Goal: Transaction & Acquisition: Purchase product/service

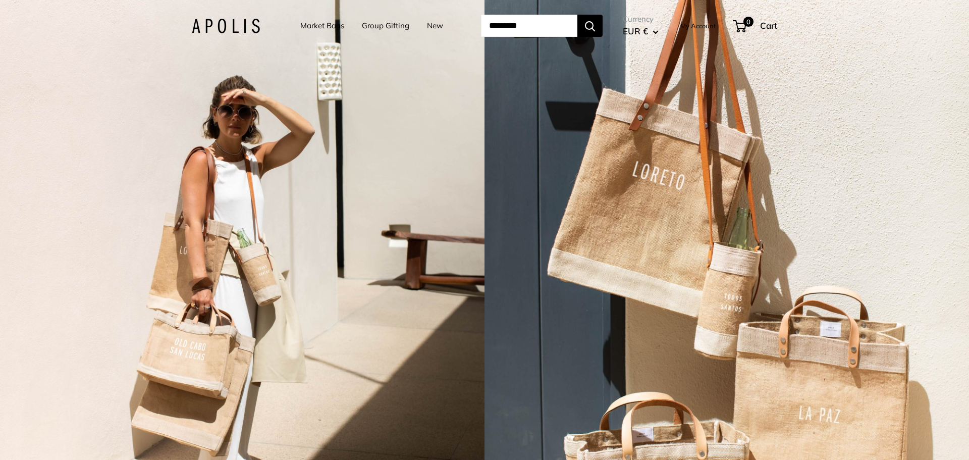
click at [319, 25] on link "Market Bags" at bounding box center [322, 26] width 44 height 14
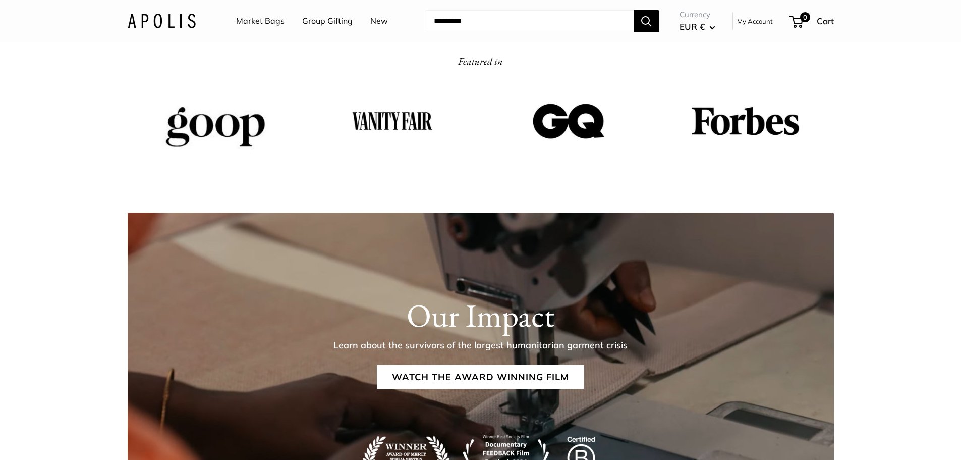
scroll to position [1716, 0]
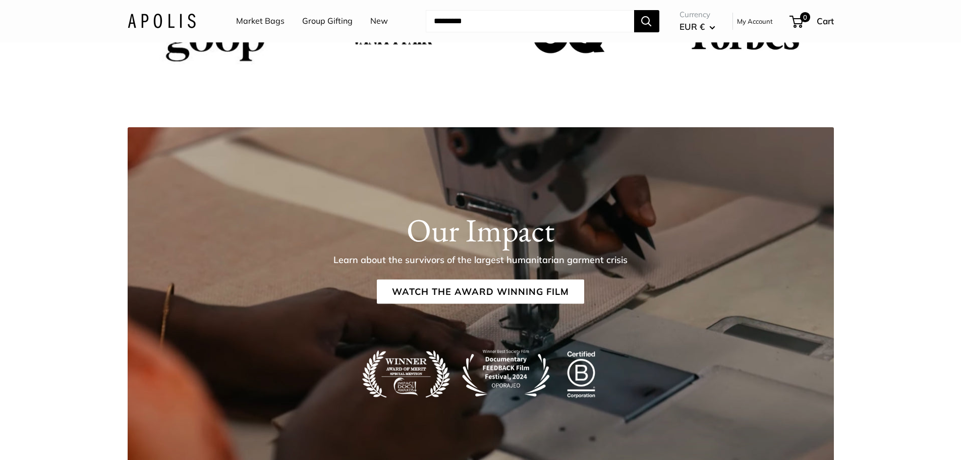
click at [275, 20] on link "Market Bags" at bounding box center [260, 21] width 48 height 15
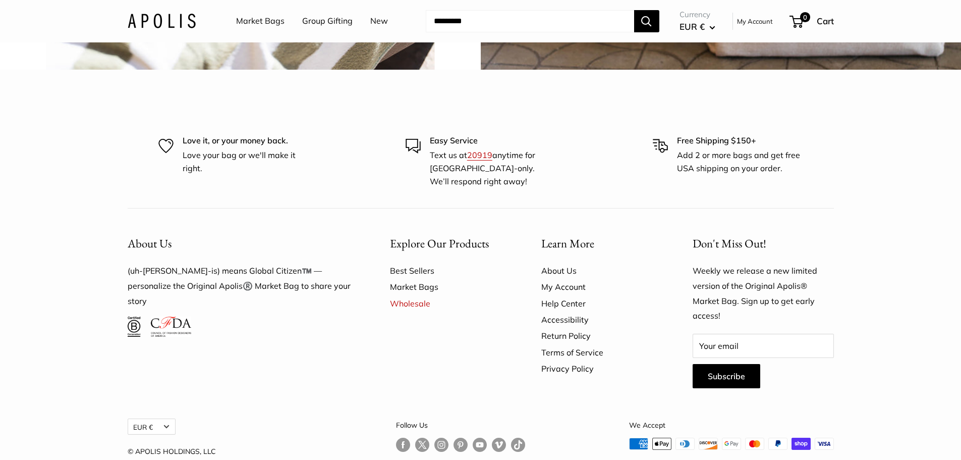
scroll to position [2775, 0]
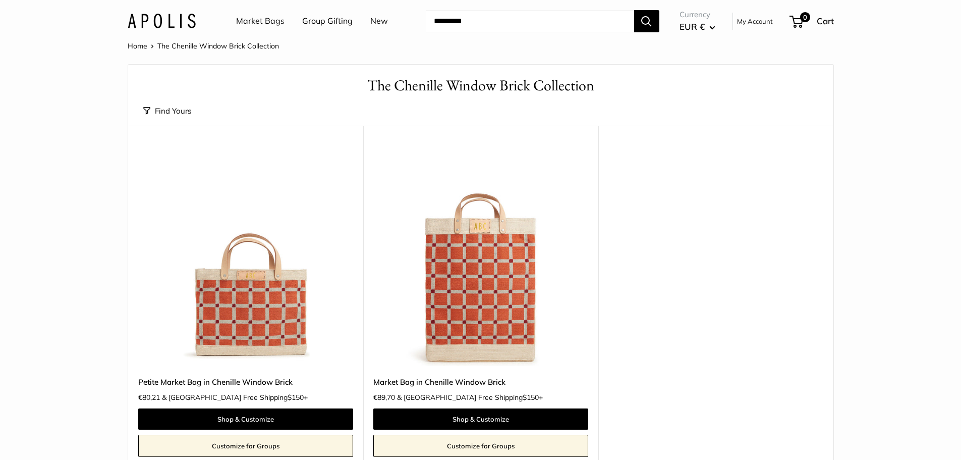
scroll to position [50, 0]
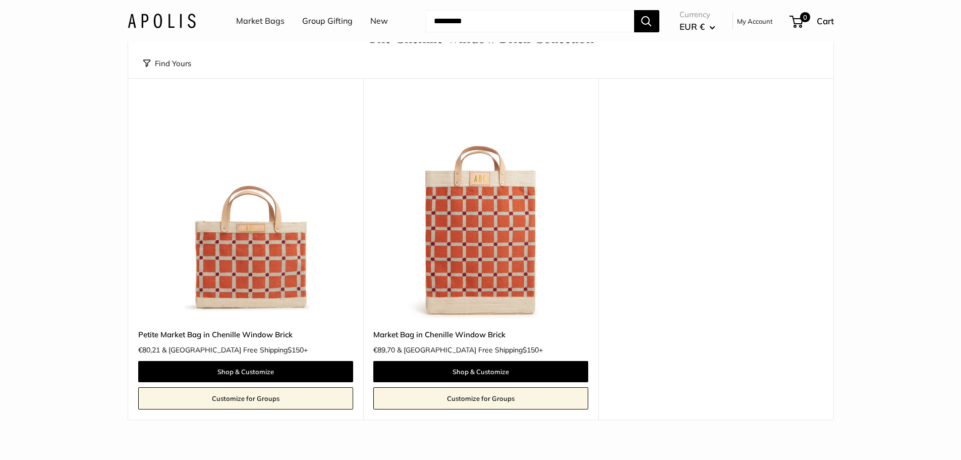
click at [0, 0] on img at bounding box center [0, 0] width 0 height 0
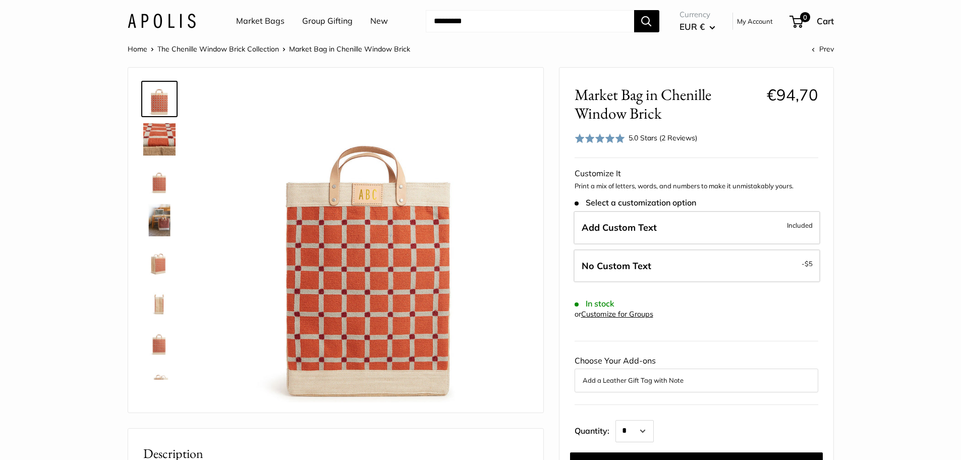
click at [155, 182] on img at bounding box center [159, 179] width 32 height 32
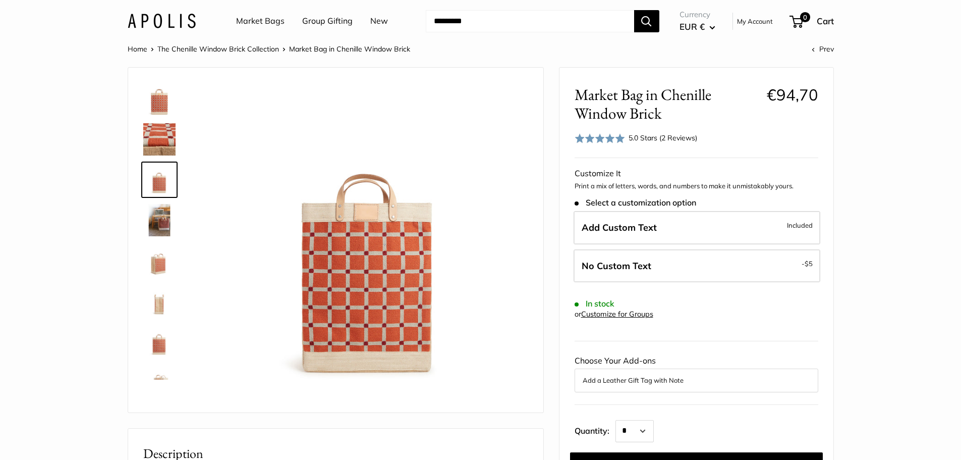
click at [155, 218] on img at bounding box center [159, 220] width 32 height 32
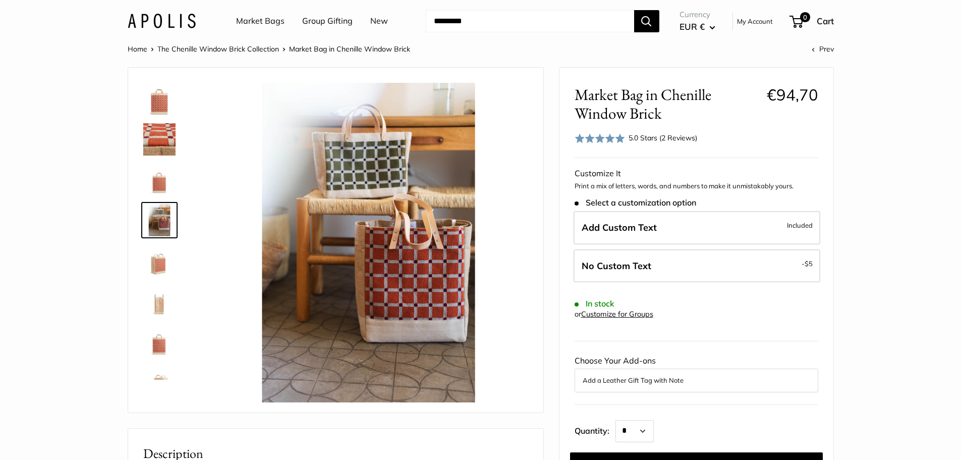
click at [271, 26] on link "Market Bags" at bounding box center [260, 21] width 48 height 15
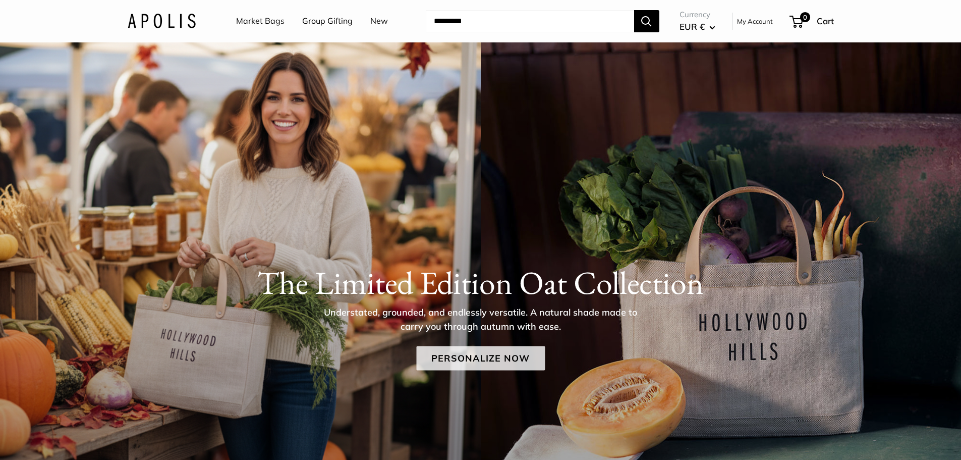
click at [483, 361] on link "Personalize Now" at bounding box center [480, 358] width 129 height 24
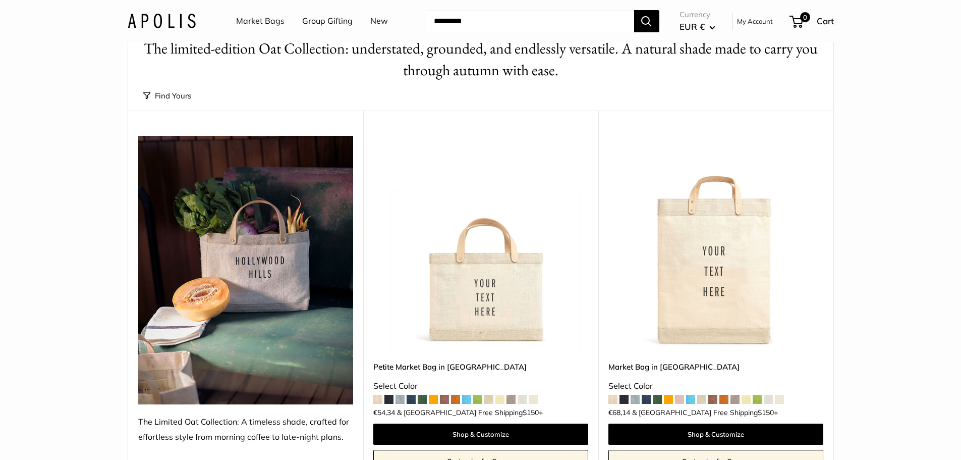
scroll to position [101, 0]
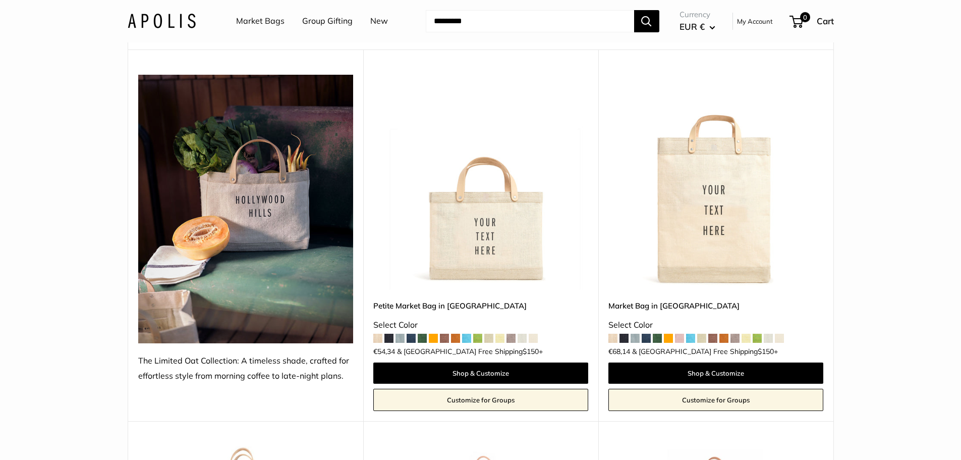
click at [0, 0] on img at bounding box center [0, 0] width 0 height 0
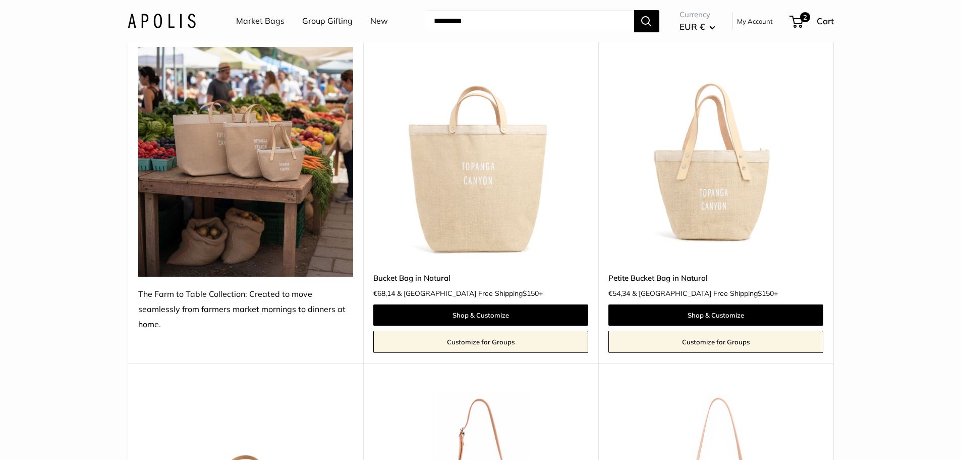
scroll to position [858, 0]
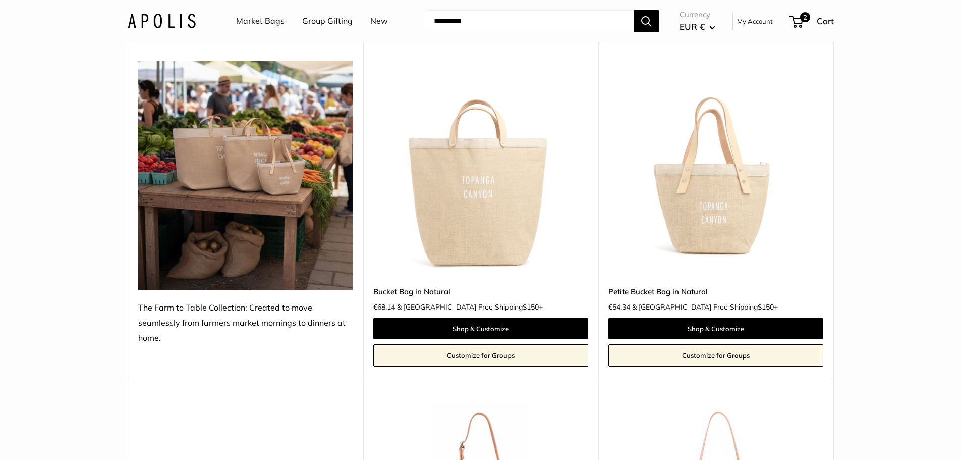
click at [0, 0] on img at bounding box center [0, 0] width 0 height 0
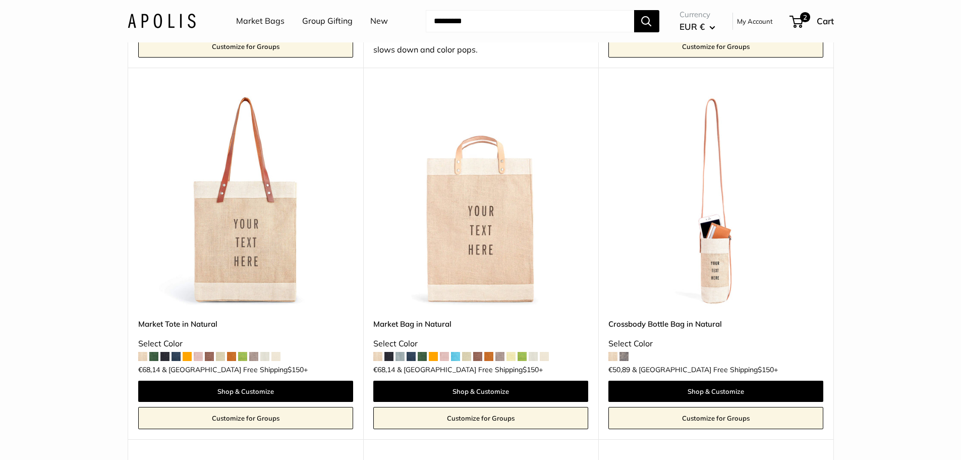
scroll to position [2674, 0]
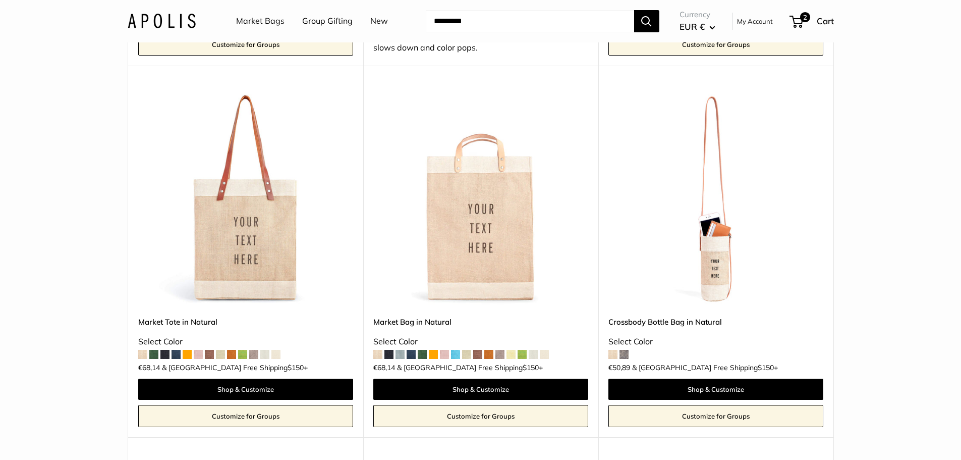
click at [0, 0] on img at bounding box center [0, 0] width 0 height 0
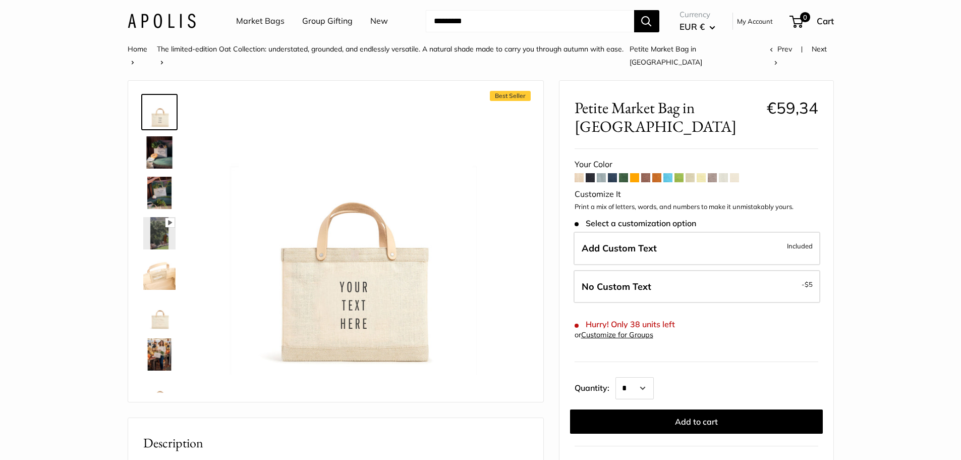
click at [151, 137] on img at bounding box center [159, 152] width 32 height 32
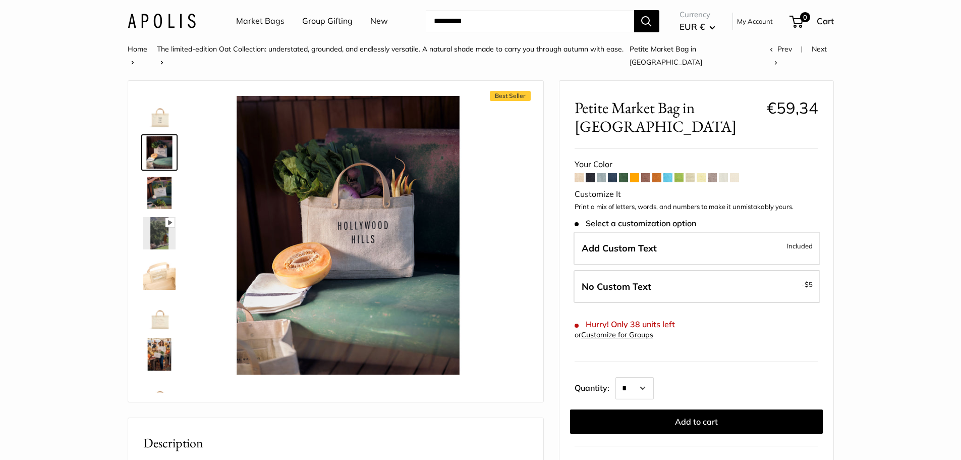
click at [163, 177] on img at bounding box center [159, 193] width 32 height 32
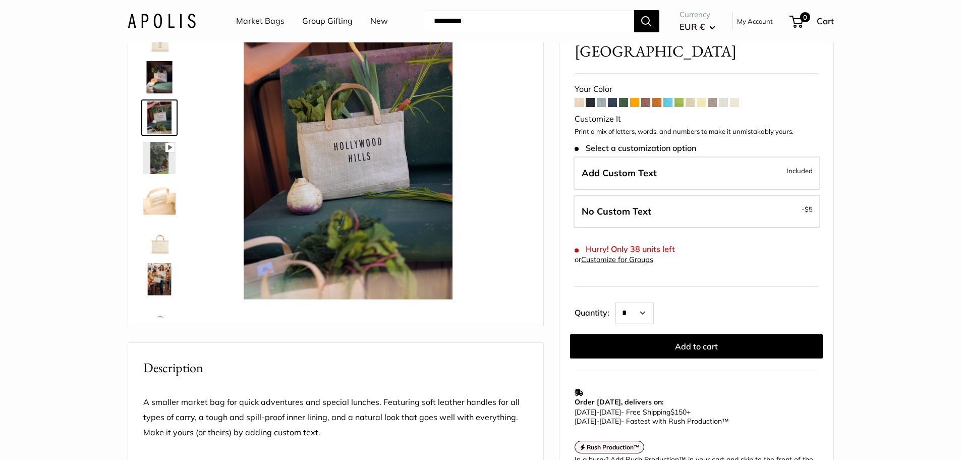
scroll to position [50, 0]
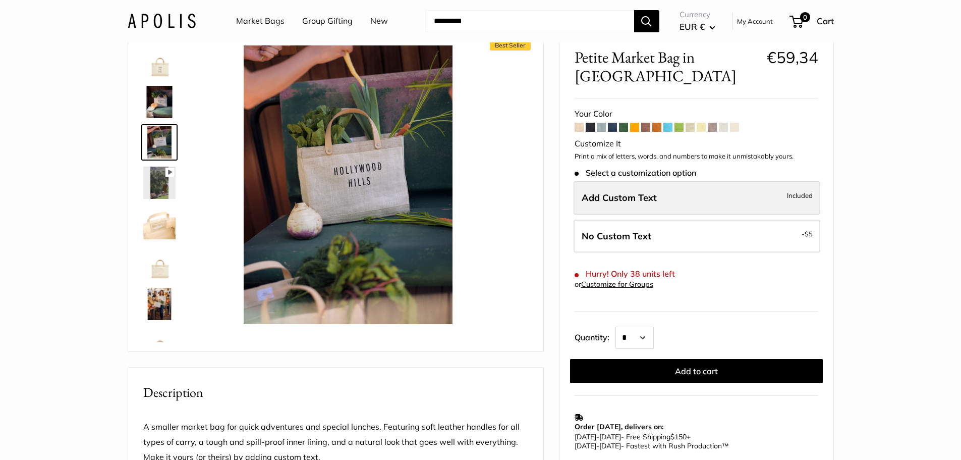
click at [641, 192] on span "Add Custom Text" at bounding box center [619, 198] width 75 height 12
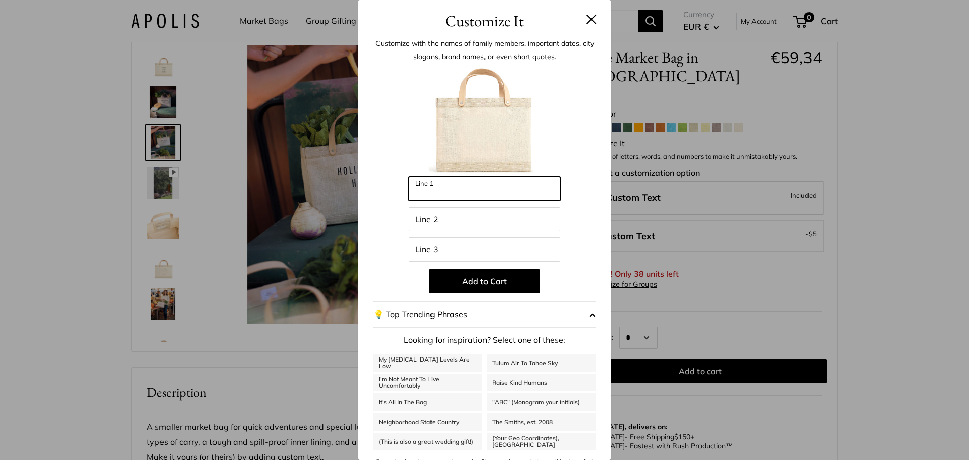
click at [499, 191] on input "Line 1" at bounding box center [484, 189] width 151 height 24
click at [261, 343] on div "Customize It Customize with the names of family members, important dates, city …" at bounding box center [484, 230] width 969 height 460
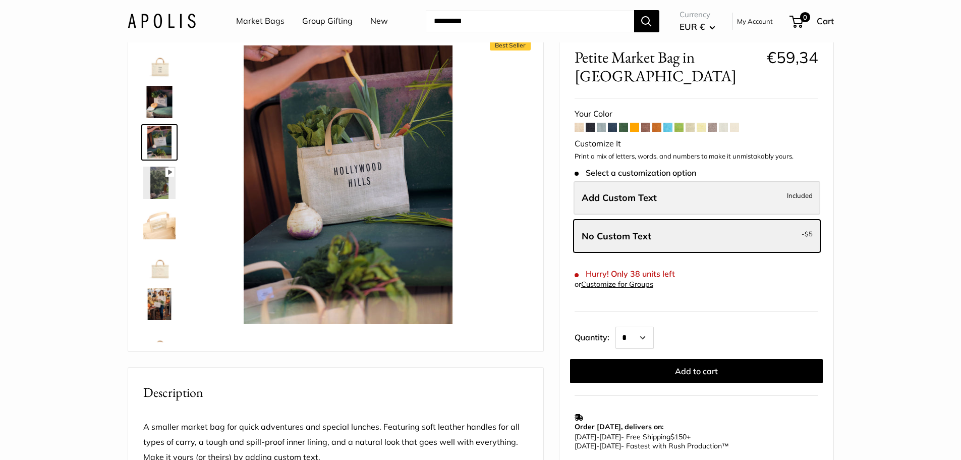
click at [671, 181] on label "Add Custom Text Included" at bounding box center [697, 197] width 247 height 33
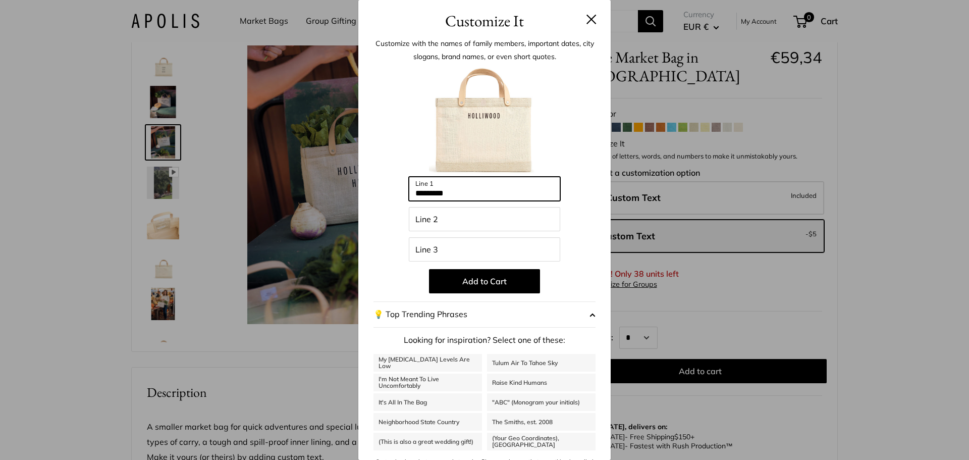
click at [488, 193] on input "*********" at bounding box center [484, 189] width 151 height 24
type input "*********"
type input "*****"
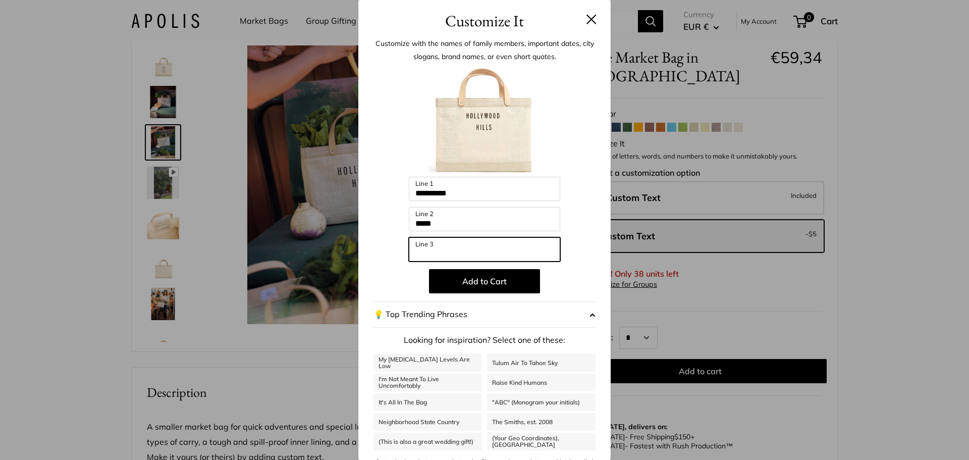
click at [457, 237] on input "Line 3" at bounding box center [484, 249] width 151 height 24
type input "*****"
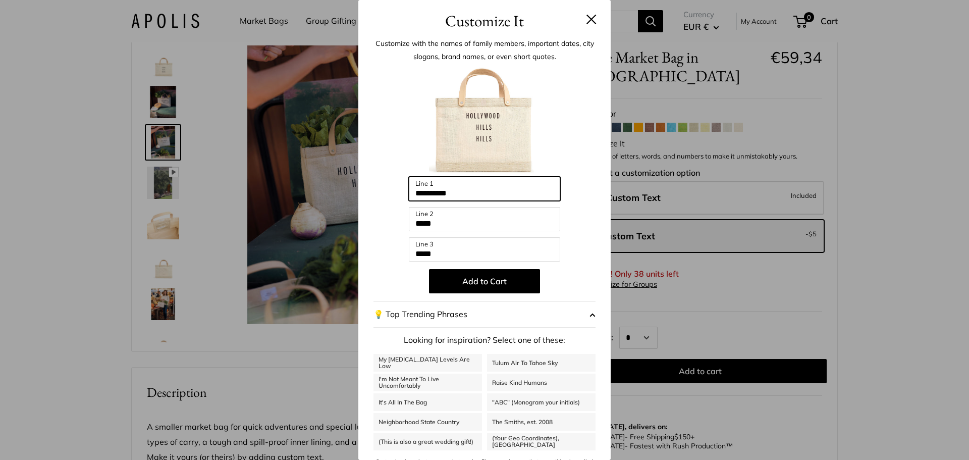
drag, startPoint x: 486, startPoint y: 190, endPoint x: 389, endPoint y: 189, distance: 96.9
click at [389, 189] on div "Enter 48 letters ********* Line 1 ***** Line 2 ***** Line 3 Add to Cart 💡 Top T…" at bounding box center [484, 271] width 222 height 411
drag, startPoint x: 470, startPoint y: 223, endPoint x: 376, endPoint y: 223, distance: 93.9
click at [376, 223] on div "Enter 48 letters ********* Line 1 ***** Line 2 ***** Line 3 Add to Cart 💡 Top T…" at bounding box center [484, 271] width 222 height 411
paste input "****"
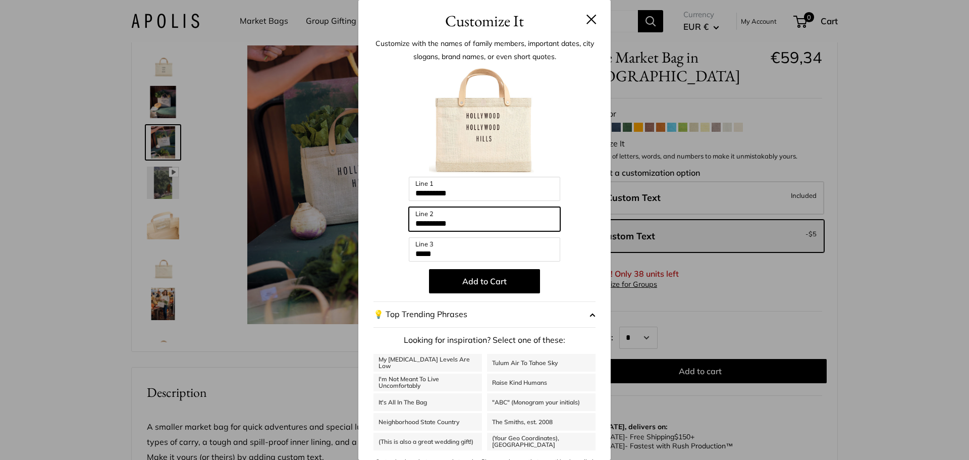
drag, startPoint x: 476, startPoint y: 206, endPoint x: 458, endPoint y: 195, distance: 21.3
click at [458, 195] on div "Enter 48 letters ********* Line 1 ********* Line 2 ***** Line 3 Add to Cart 💡 T…" at bounding box center [484, 271] width 222 height 411
type input "*********"
click at [456, 195] on input "*********" at bounding box center [484, 189] width 151 height 24
drag, startPoint x: 490, startPoint y: 195, endPoint x: 371, endPoint y: 190, distance: 119.2
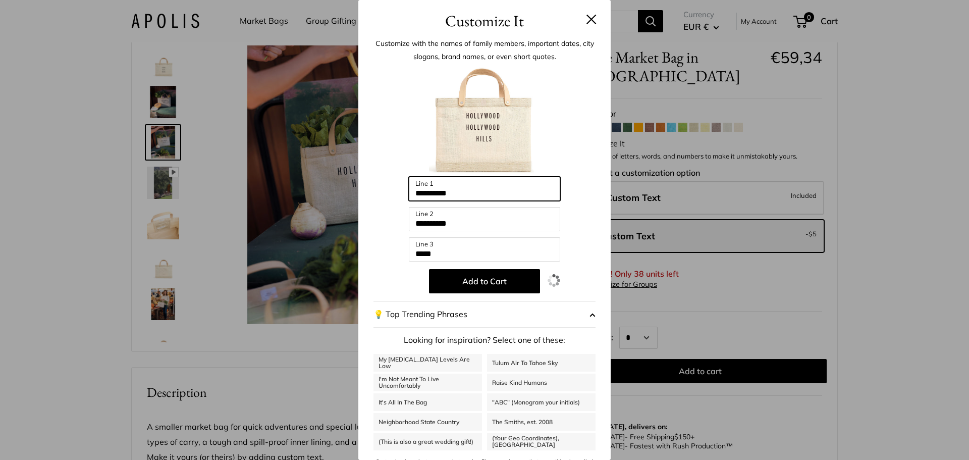
click at [371, 190] on div "Customize with the names of family members, important dates, city slogans, bran…" at bounding box center [484, 257] width 252 height 448
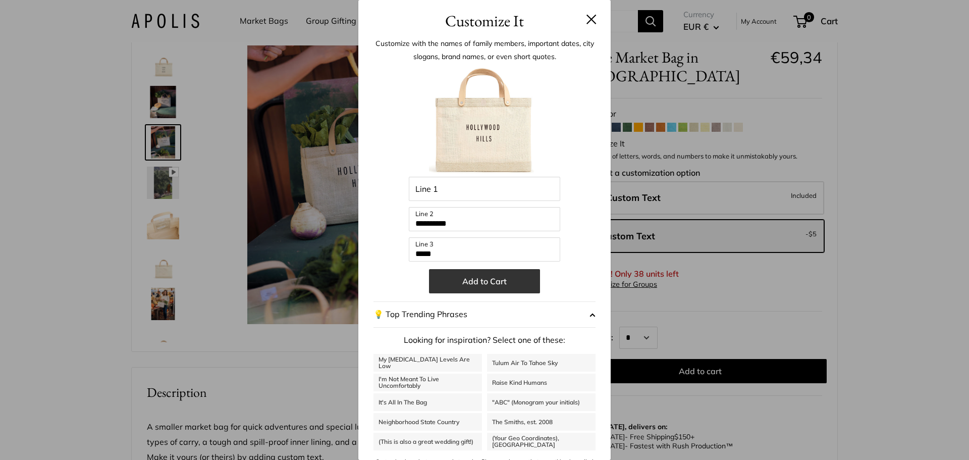
click at [479, 276] on button "Add to Cart" at bounding box center [484, 281] width 111 height 24
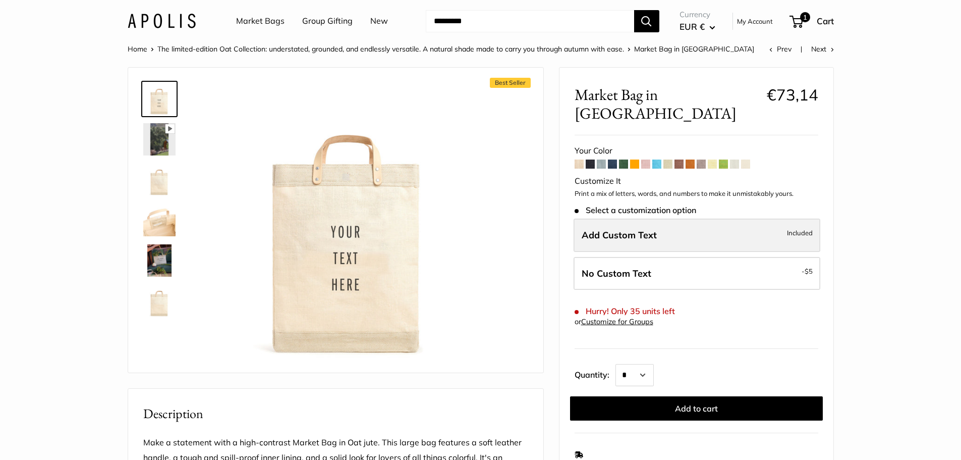
drag, startPoint x: 0, startPoint y: 0, endPoint x: 617, endPoint y: 214, distance: 653.4
click at [617, 229] on span "Add Custom Text" at bounding box center [619, 235] width 75 height 12
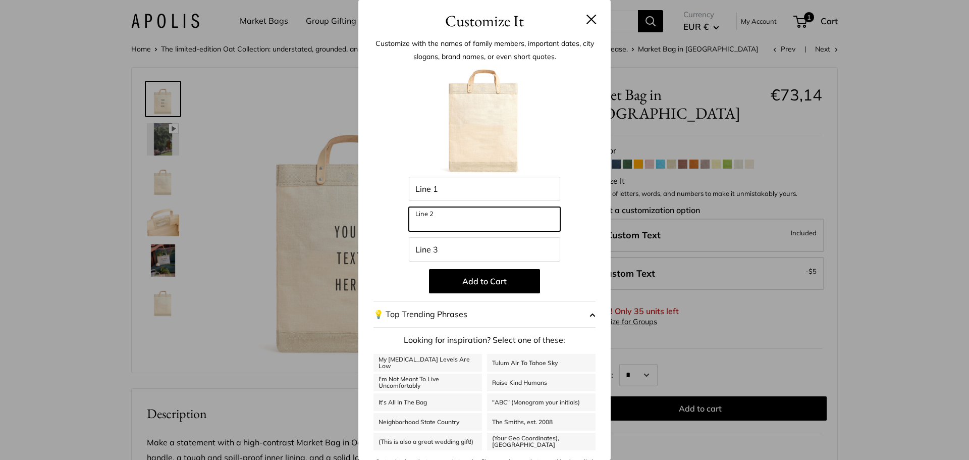
click at [446, 223] on input "Line 2" at bounding box center [484, 219] width 151 height 24
type input "******"
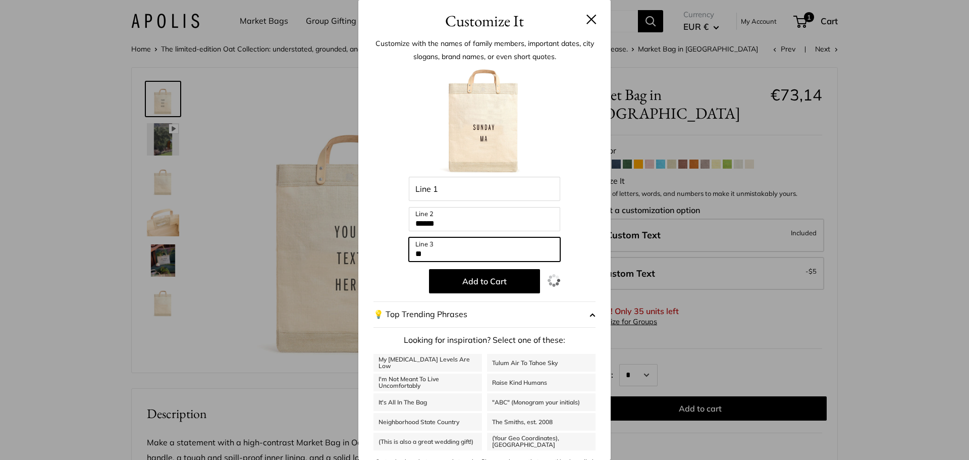
type input "*"
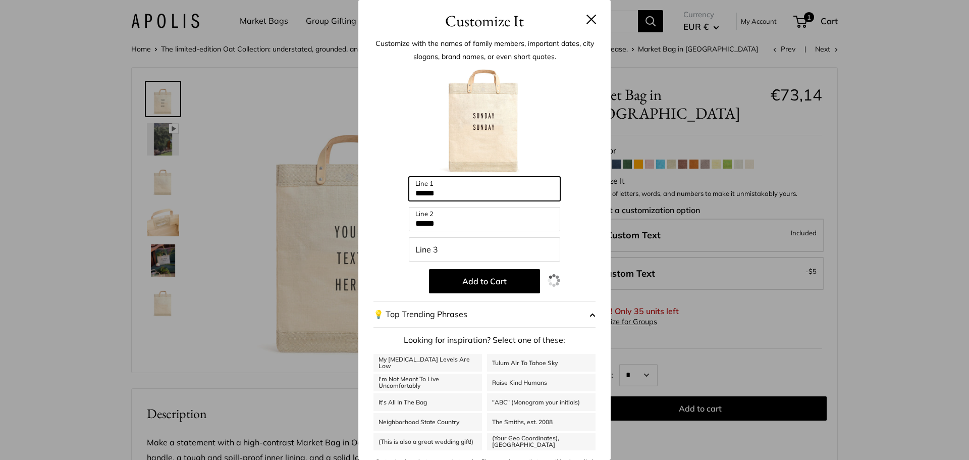
type input "******"
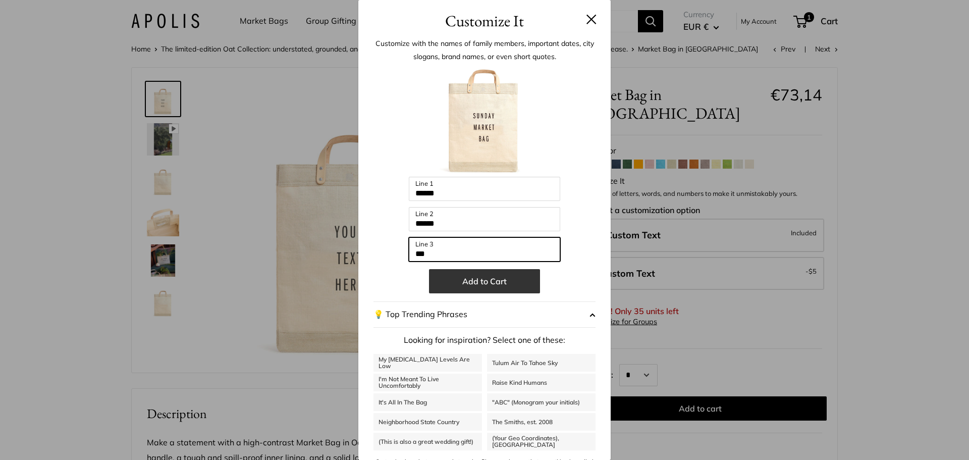
type input "***"
click at [484, 284] on button "Add to Cart" at bounding box center [484, 281] width 111 height 24
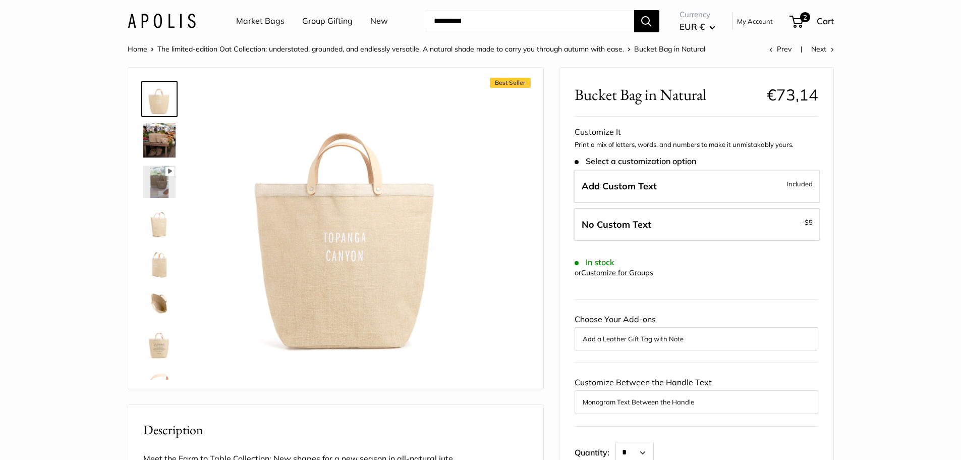
click at [167, 231] on img at bounding box center [159, 222] width 32 height 32
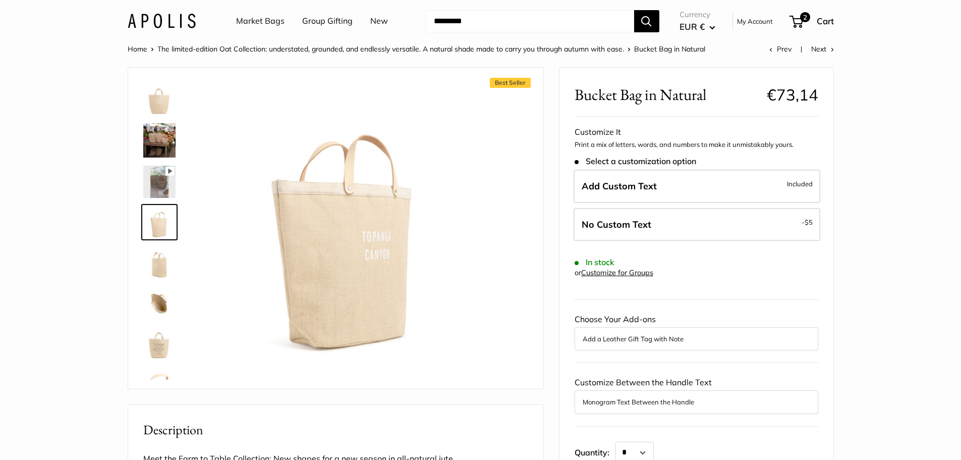
click at [158, 258] on img at bounding box center [159, 262] width 32 height 32
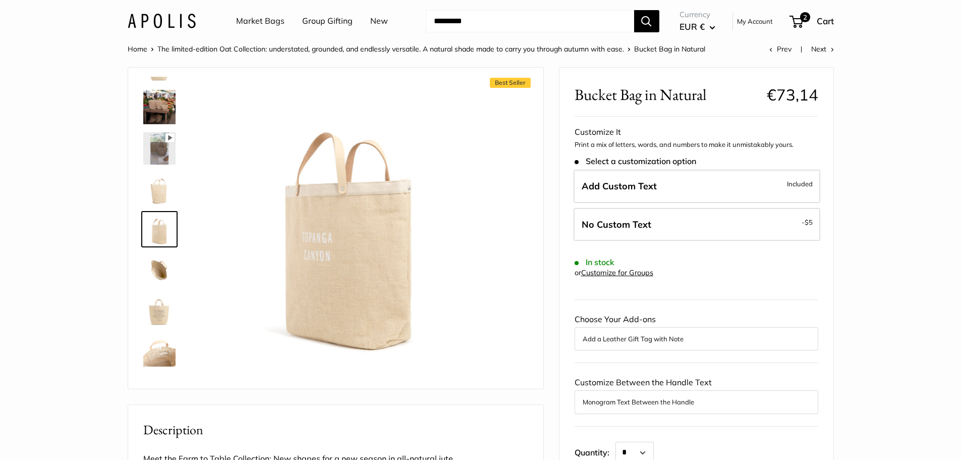
click at [158, 278] on img at bounding box center [159, 269] width 32 height 32
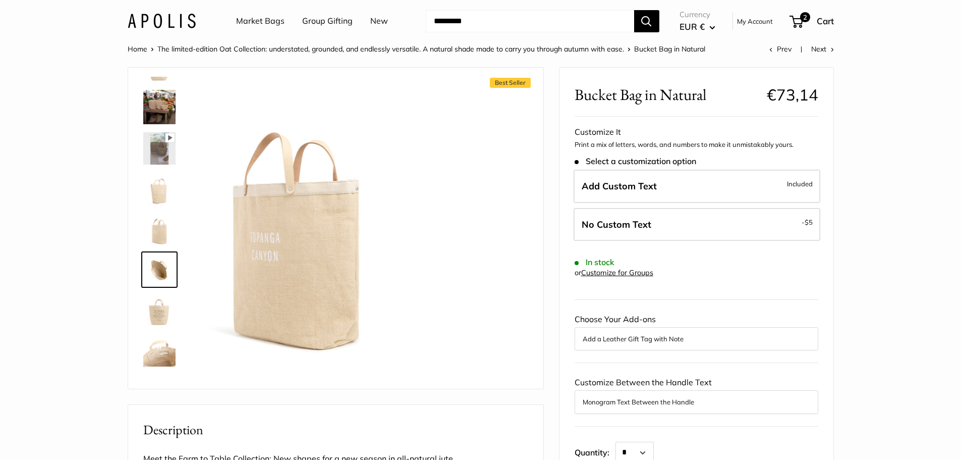
scroll to position [67, 0]
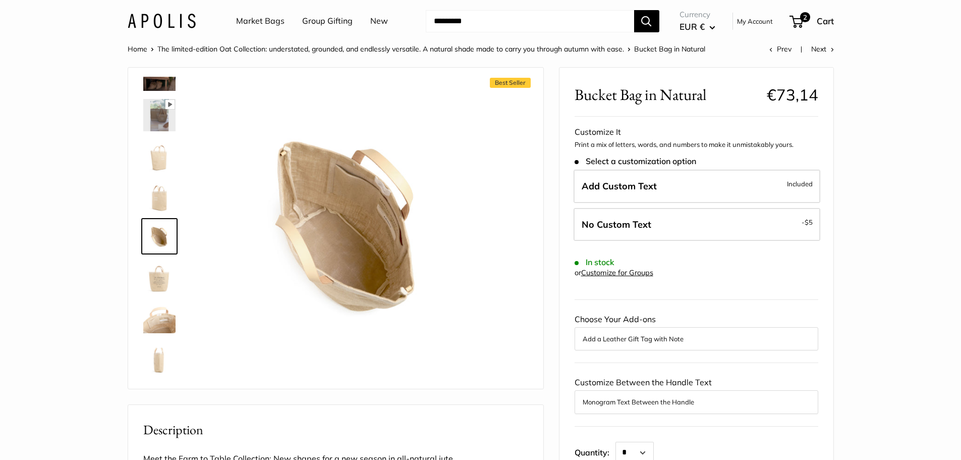
click at [157, 289] on img at bounding box center [159, 276] width 32 height 32
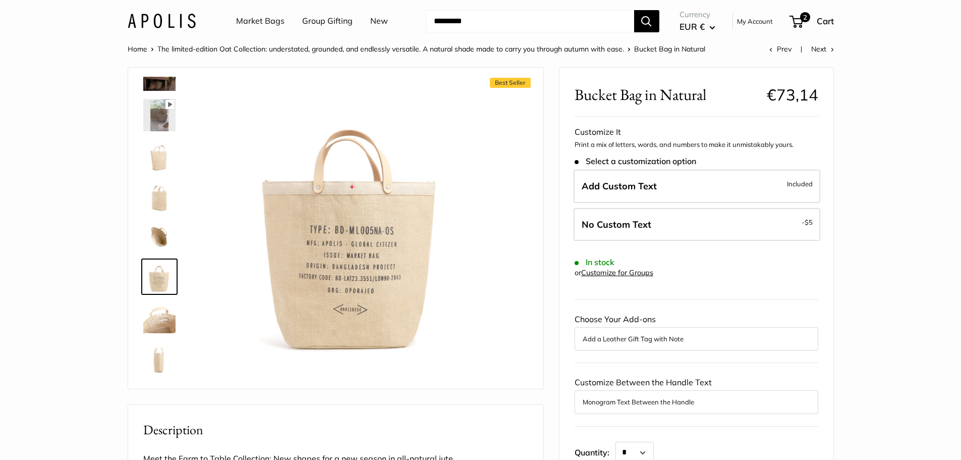
click at [154, 318] on img at bounding box center [159, 317] width 32 height 32
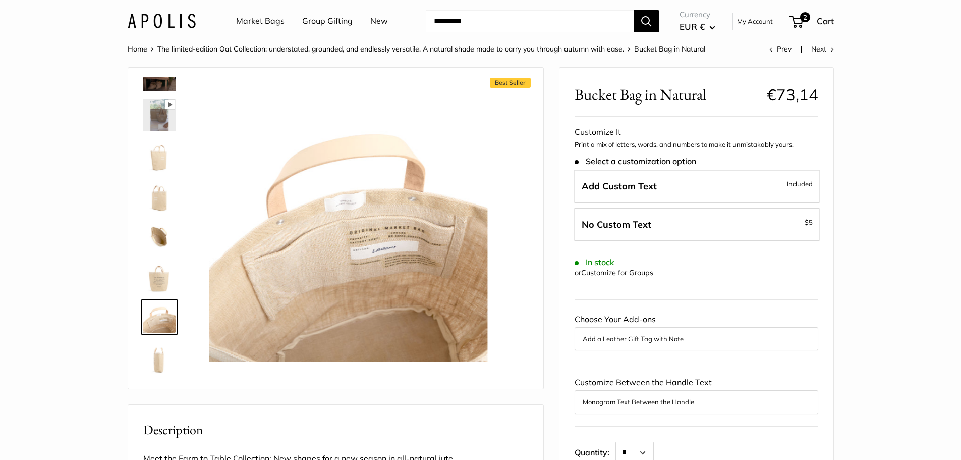
click at [150, 357] on img at bounding box center [159, 357] width 32 height 32
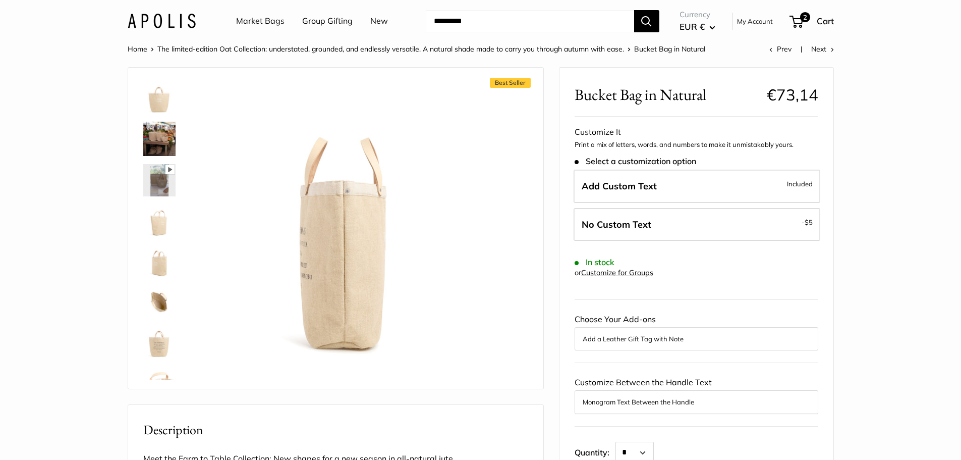
scroll to position [0, 0]
click at [155, 183] on img at bounding box center [159, 182] width 32 height 32
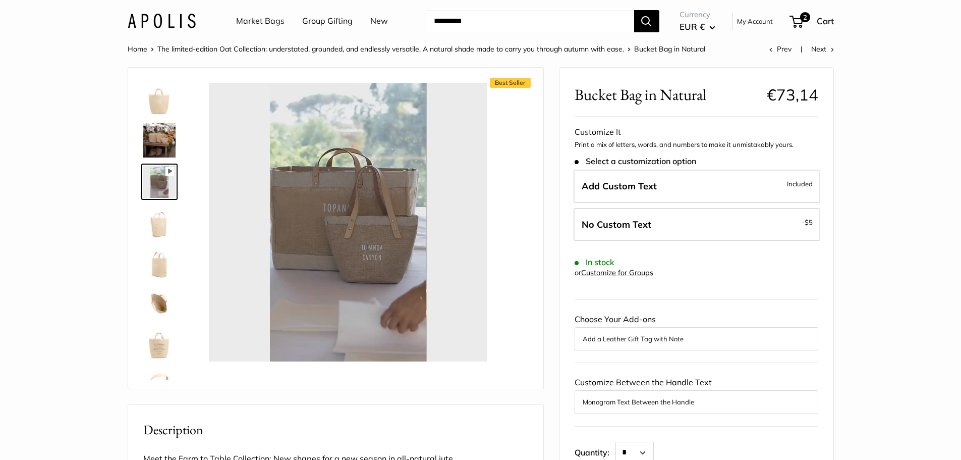
click at [167, 145] on img at bounding box center [159, 140] width 32 height 34
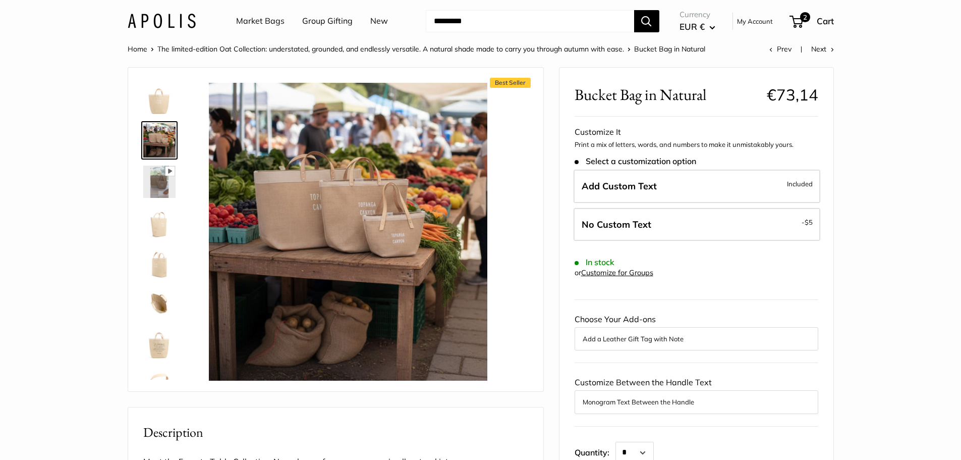
type input "*****"
click at [159, 98] on img at bounding box center [159, 99] width 32 height 32
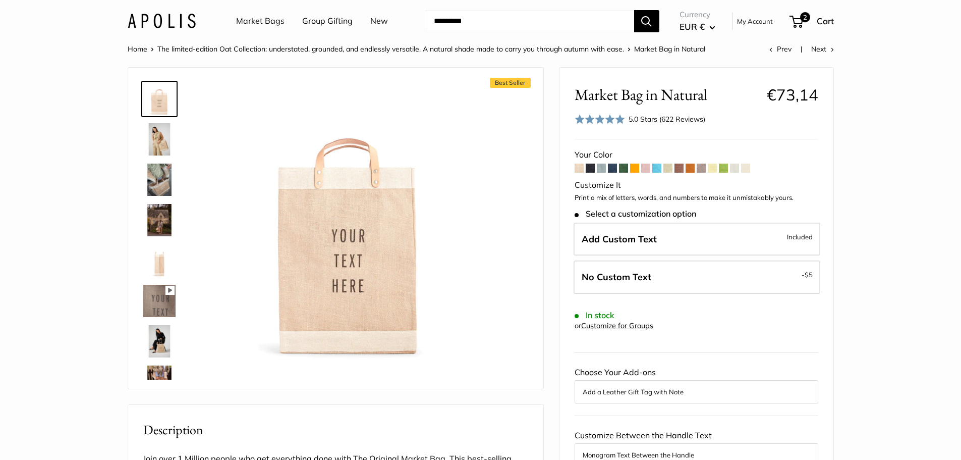
click at [592, 168] on span at bounding box center [590, 167] width 9 height 9
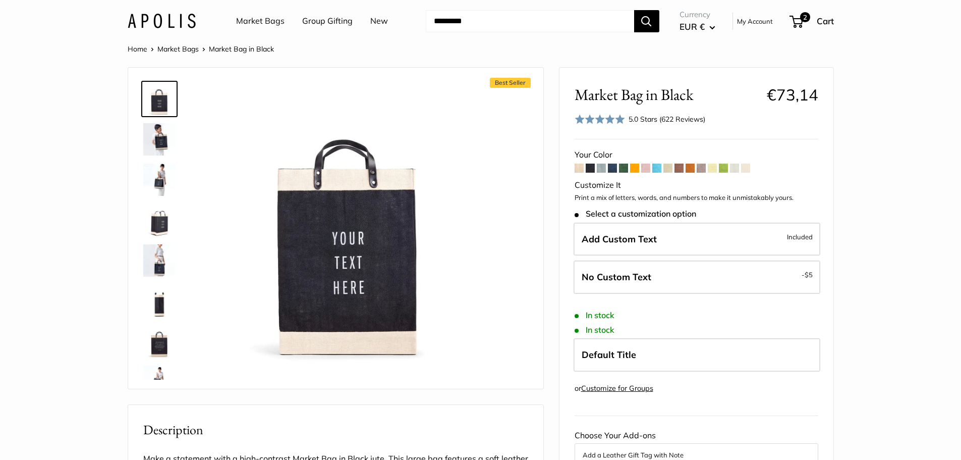
click at [617, 168] on span at bounding box center [612, 167] width 9 height 9
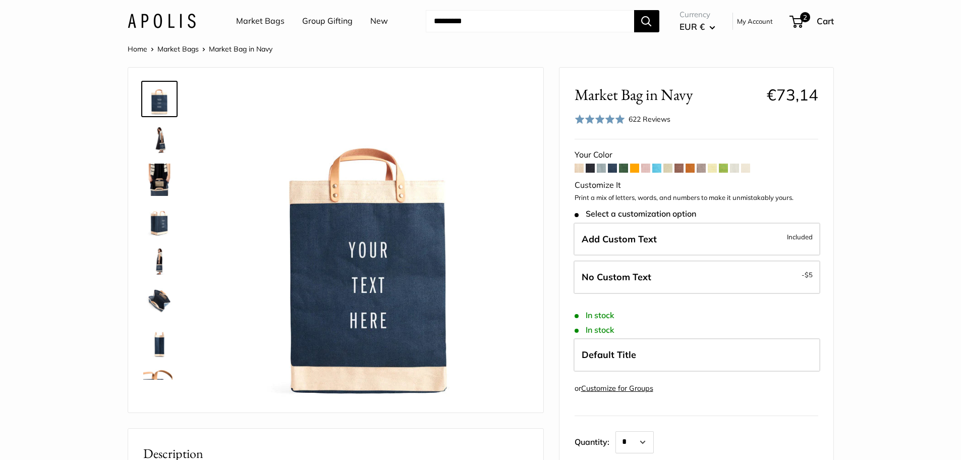
click at [622, 168] on span at bounding box center [623, 167] width 9 height 9
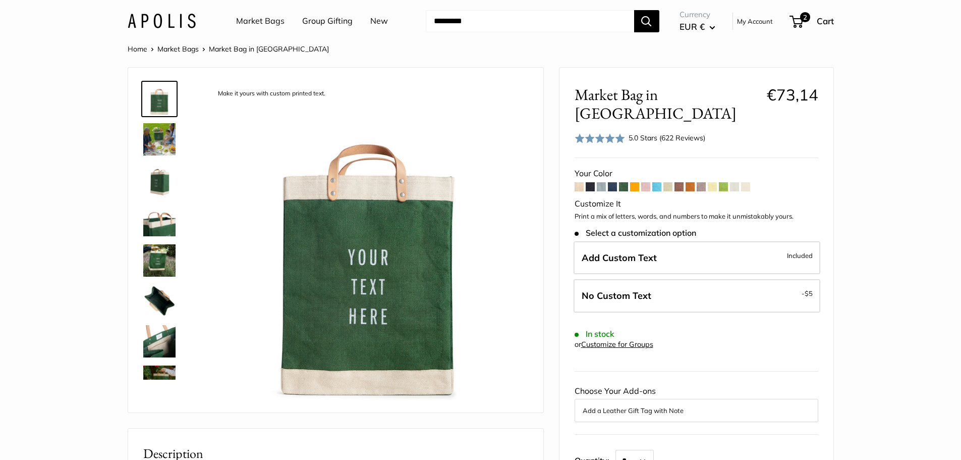
click at [601, 182] on span at bounding box center [601, 186] width 9 height 9
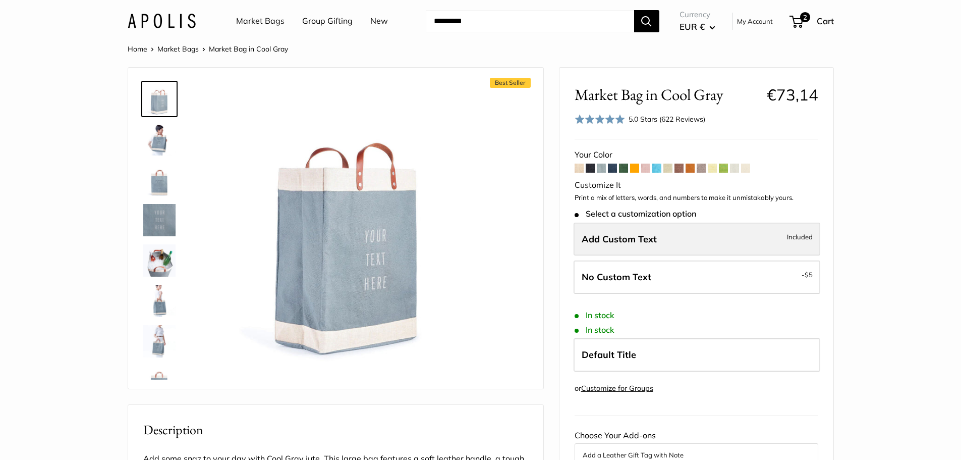
click at [616, 245] on label "Add Custom Text Included" at bounding box center [697, 239] width 247 height 33
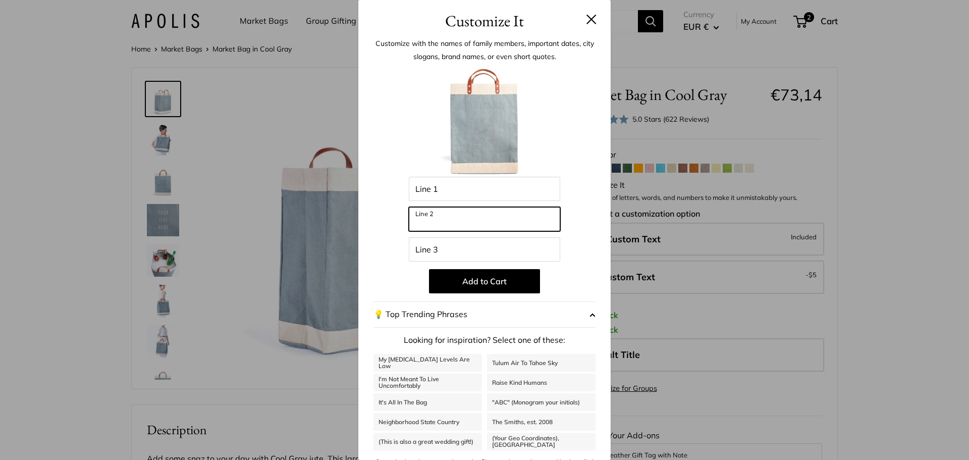
click at [520, 226] on input "Line 2" at bounding box center [484, 219] width 151 height 24
type input "******"
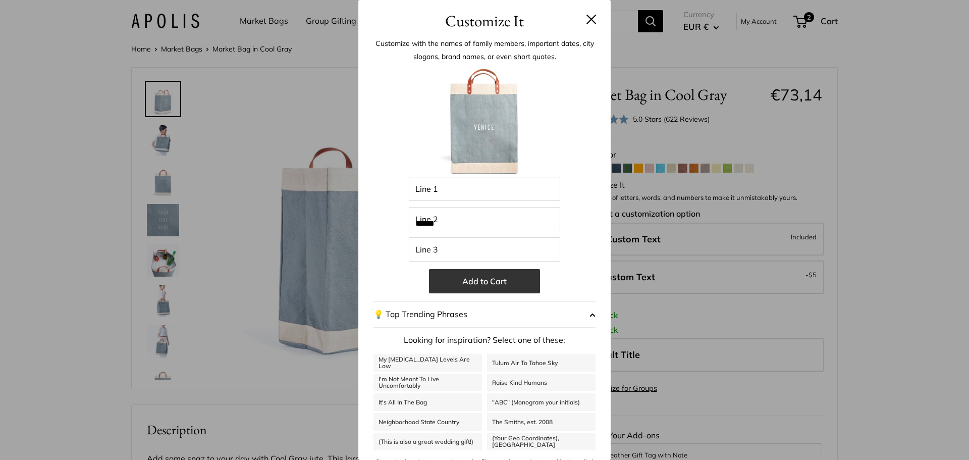
click at [492, 285] on button "Add to Cart" at bounding box center [484, 281] width 111 height 24
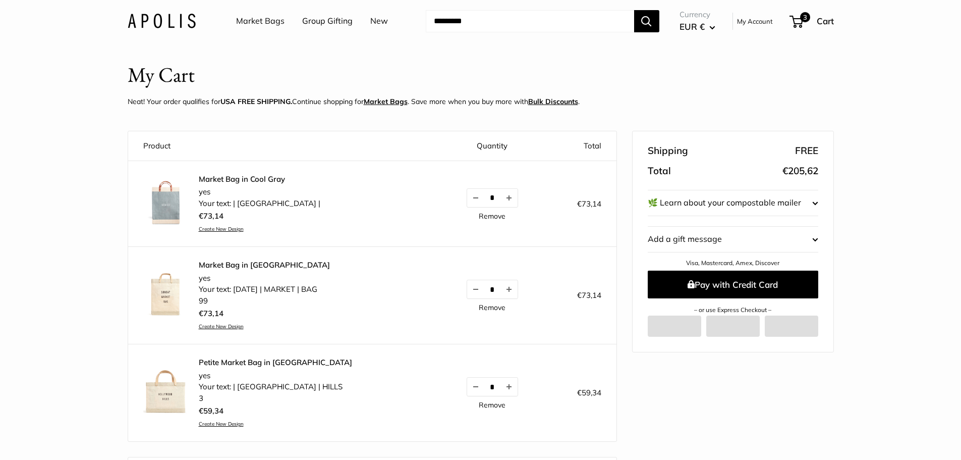
scroll to position [11, 0]
click at [172, 301] on img at bounding box center [165, 293] width 45 height 45
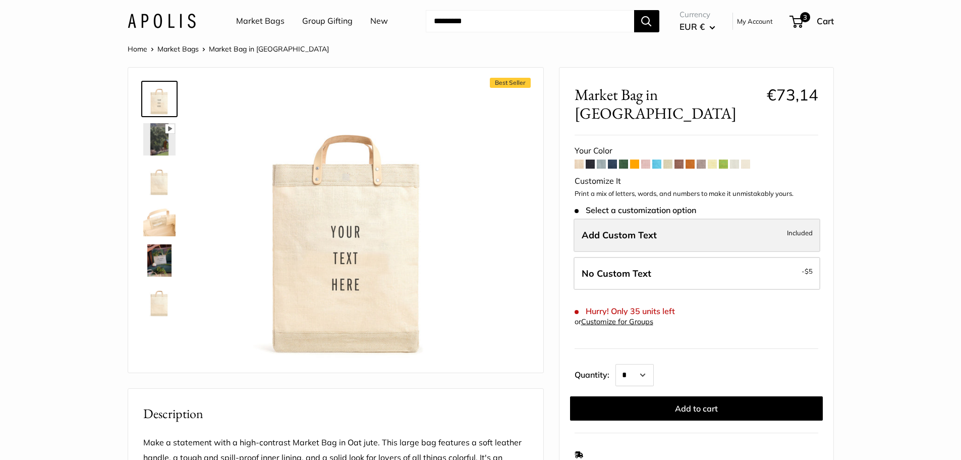
click at [632, 229] on span "Add Custom Text" at bounding box center [619, 235] width 75 height 12
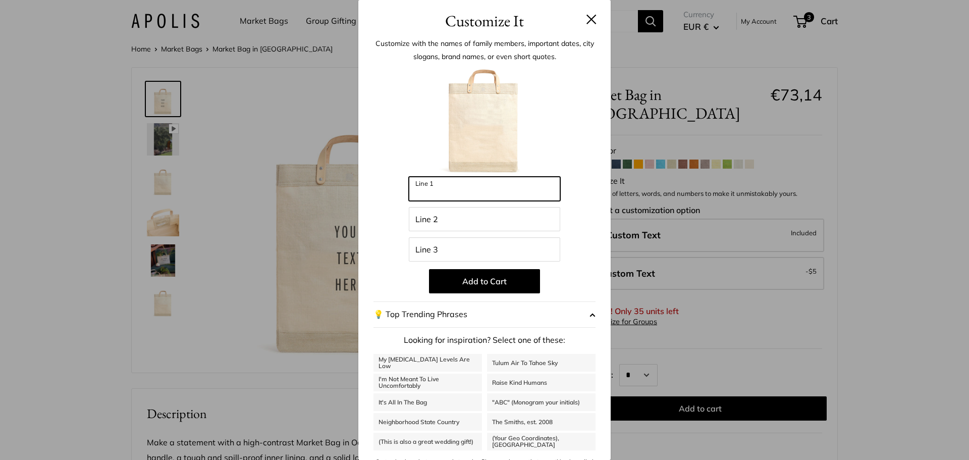
click at [473, 193] on input "Line 1" at bounding box center [484, 189] width 151 height 24
click at [320, 111] on div "Customize It Customize with the names of family members, important dates, city …" at bounding box center [484, 230] width 969 height 460
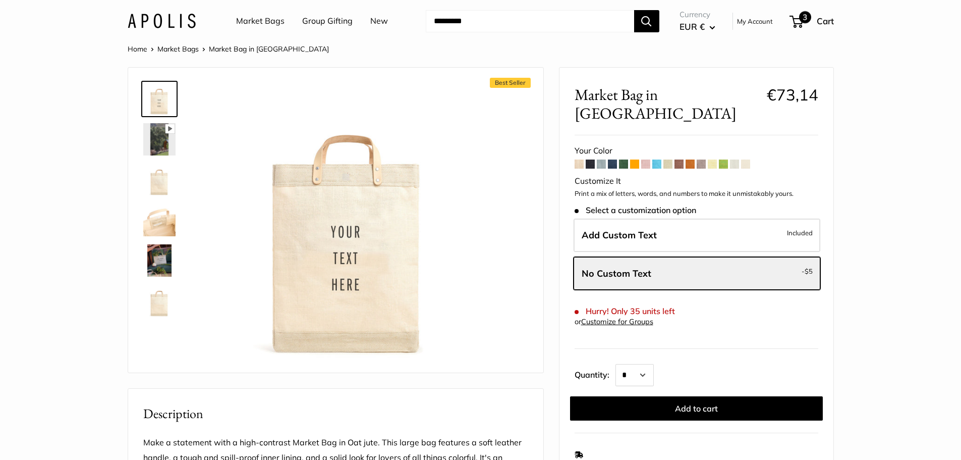
click at [805, 23] on span "3" at bounding box center [805, 17] width 12 height 12
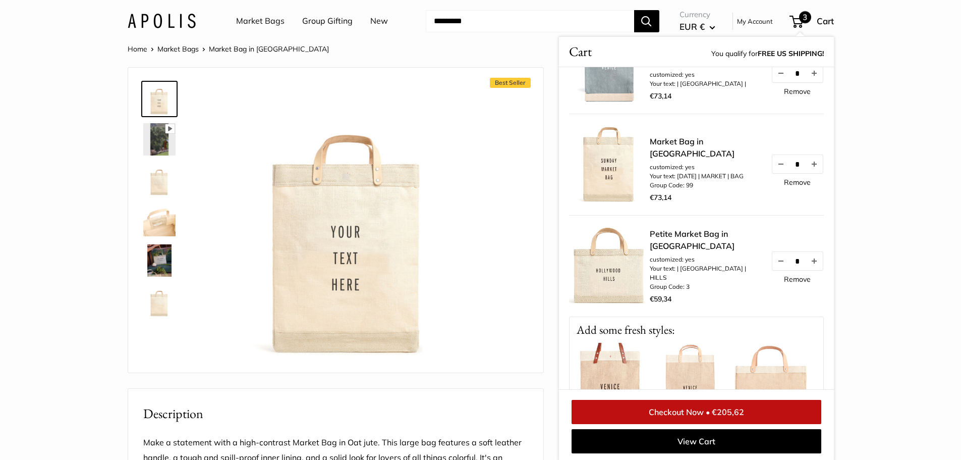
scroll to position [50, 0]
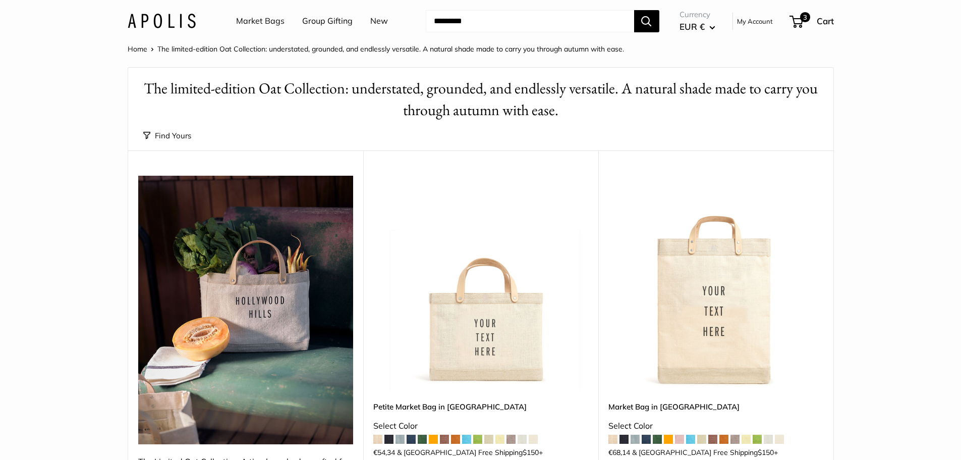
click at [151, 135] on button "Find Yours" at bounding box center [167, 136] width 48 height 14
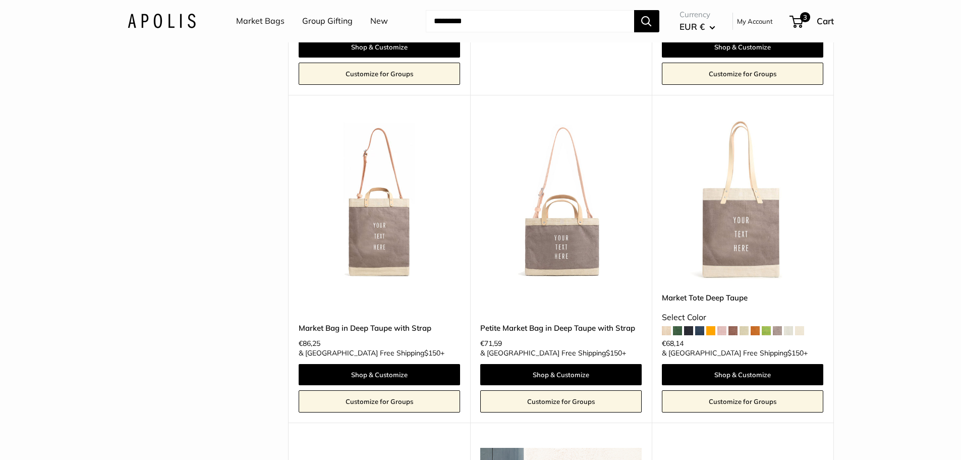
scroll to position [1564, 0]
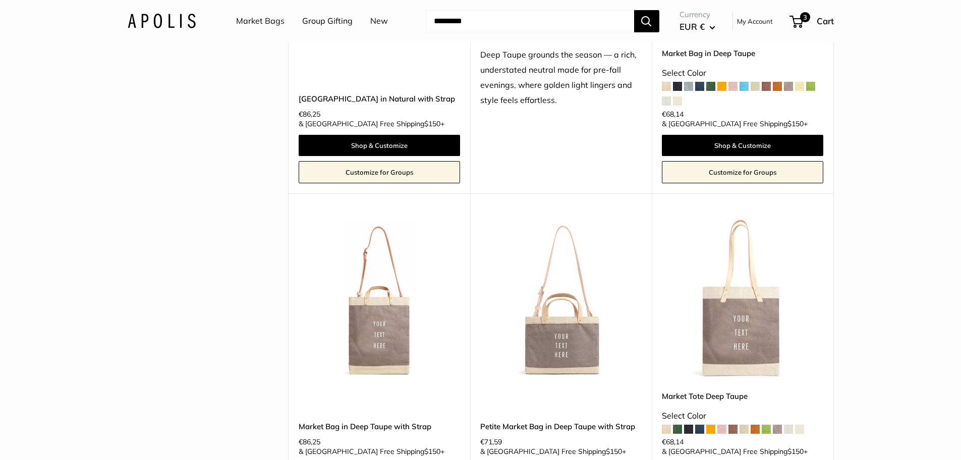
click at [0, 0] on img at bounding box center [0, 0] width 0 height 0
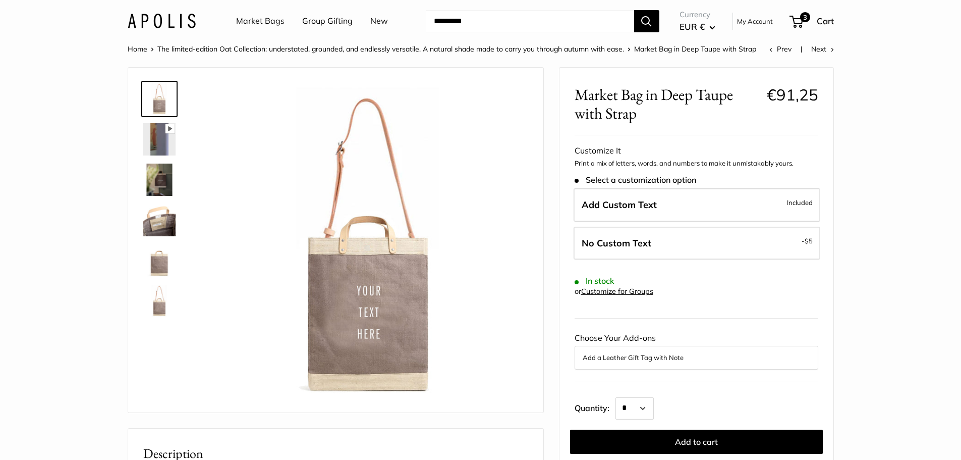
click at [162, 184] on img at bounding box center [159, 179] width 32 height 32
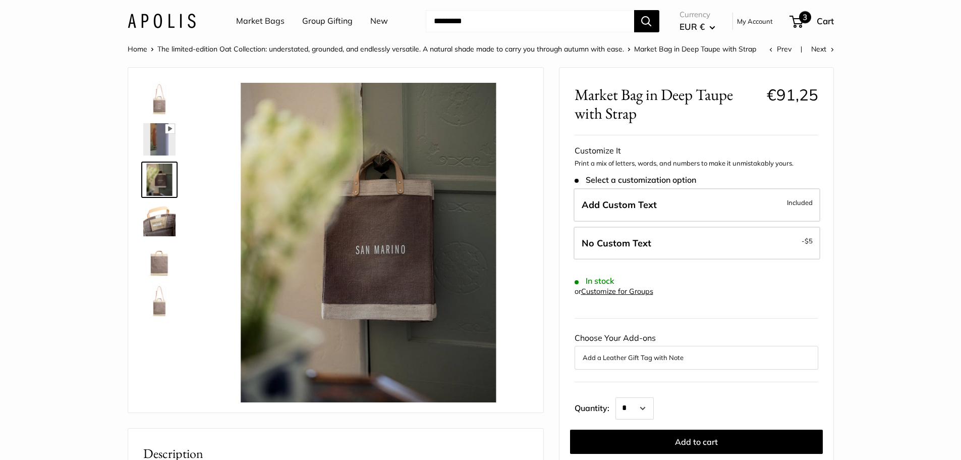
click at [806, 18] on span "3" at bounding box center [805, 17] width 12 height 12
